Goal: Task Accomplishment & Management: Use online tool/utility

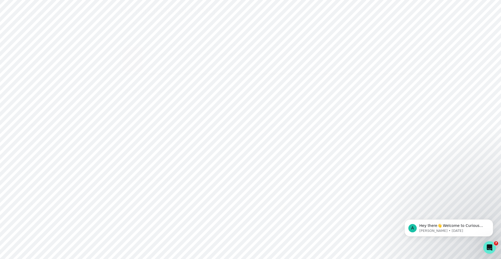
scroll to position [61, 0]
click at [38, 207] on div "Engineering" at bounding box center [36, 205] width 56 height 6
click at [358, 32] on p "Feature Flags" at bounding box center [365, 33] width 34 height 6
drag, startPoint x: 275, startPoint y: 136, endPoint x: 252, endPoint y: 131, distance: 23.4
click at [252, 131] on textarea "752c7e38-cf48-450b-b249-13f52cceff54" at bounding box center [283, 130] width 69 height 21
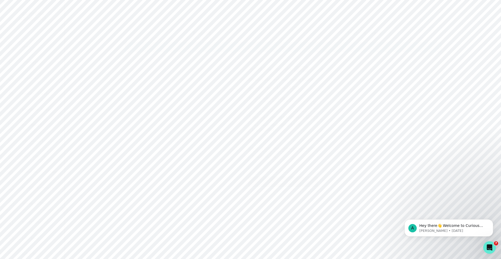
scroll to position [61, 0]
click at [26, 161] on div "Admin Data" at bounding box center [36, 158] width 56 height 6
click at [26, 160] on div "Admin Data" at bounding box center [36, 158] width 56 height 6
click at [165, 53] on input "Search user by name or email" at bounding box center [283, 53] width 419 height 13
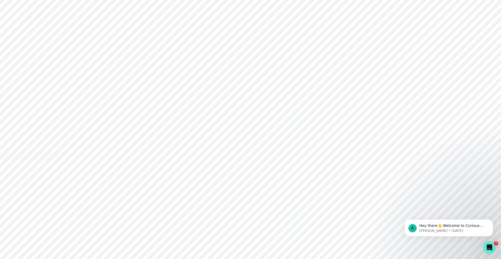
type input "[PERSON_NAME]"
click at [106, 183] on button "Impersonate" at bounding box center [99, 178] width 42 height 11
click at [116, 227] on button "Impersonate" at bounding box center [120, 228] width 34 height 10
